Goal: Navigation & Orientation: Understand site structure

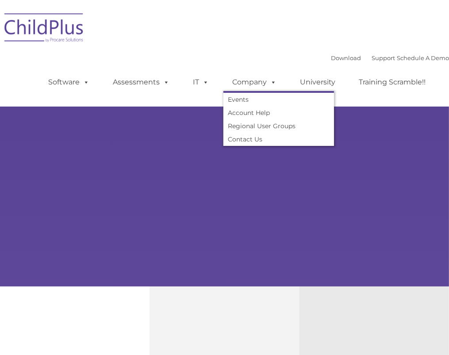
type input ""
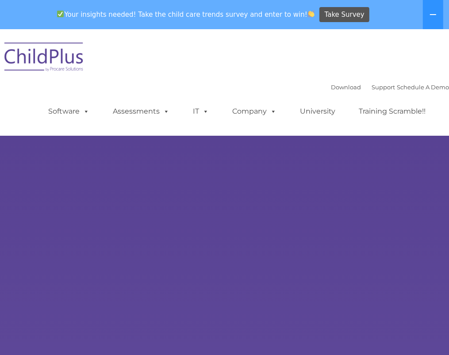
select select "MEDIUM"
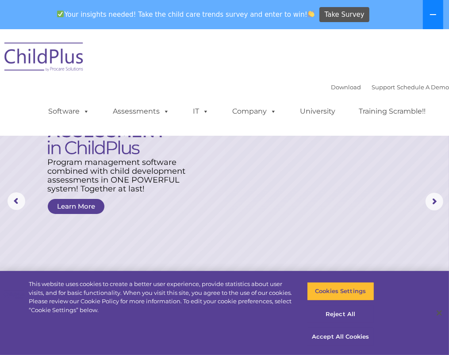
click at [428, 15] on button at bounding box center [433, 14] width 20 height 29
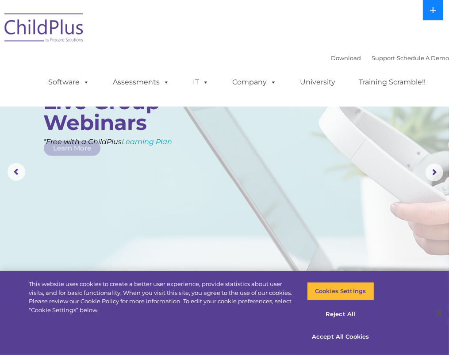
click at [428, 15] on button at bounding box center [433, 10] width 20 height 20
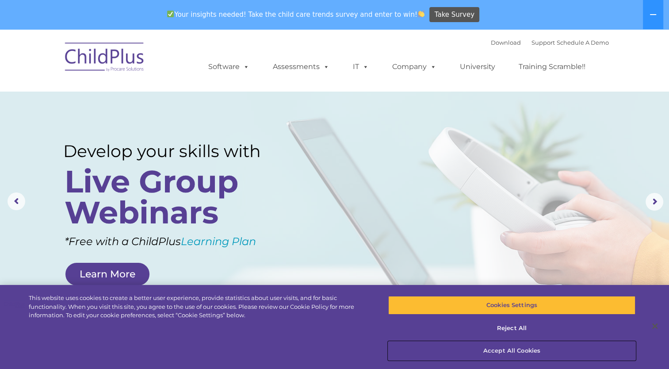
click at [448, 349] on button "Accept All Cookies" at bounding box center [512, 350] width 248 height 19
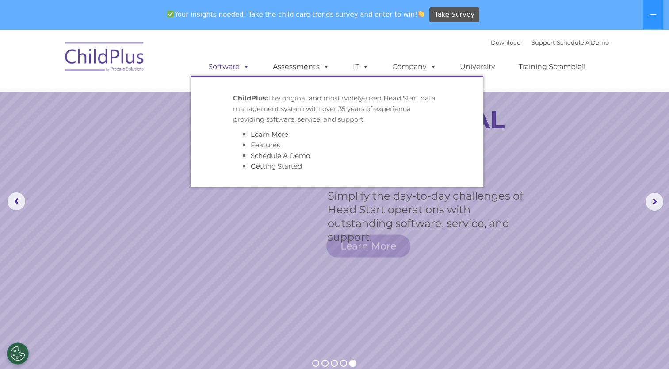
click at [223, 66] on link "Software" at bounding box center [228, 67] width 59 height 18
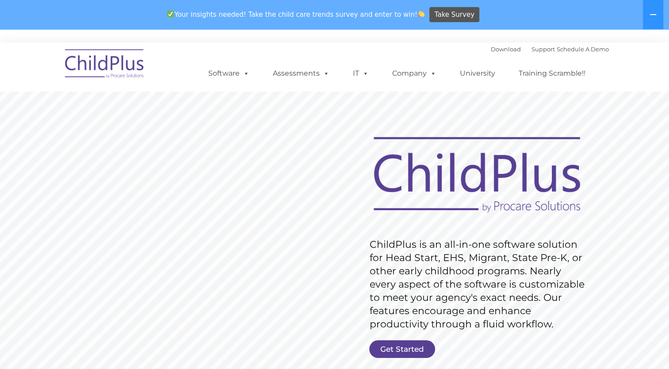
click at [111, 71] on img at bounding box center [105, 65] width 88 height 44
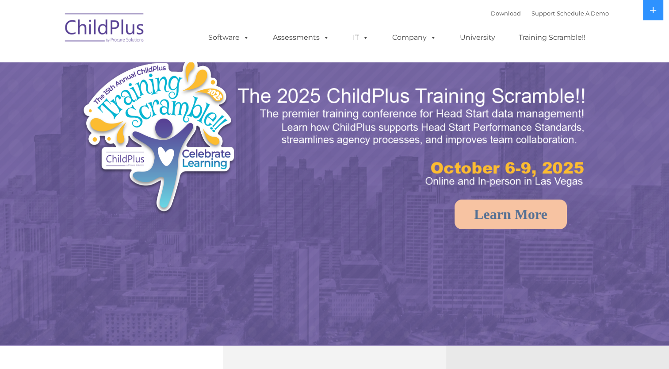
select select "MEDIUM"
